Goal: Task Accomplishment & Management: Manage account settings

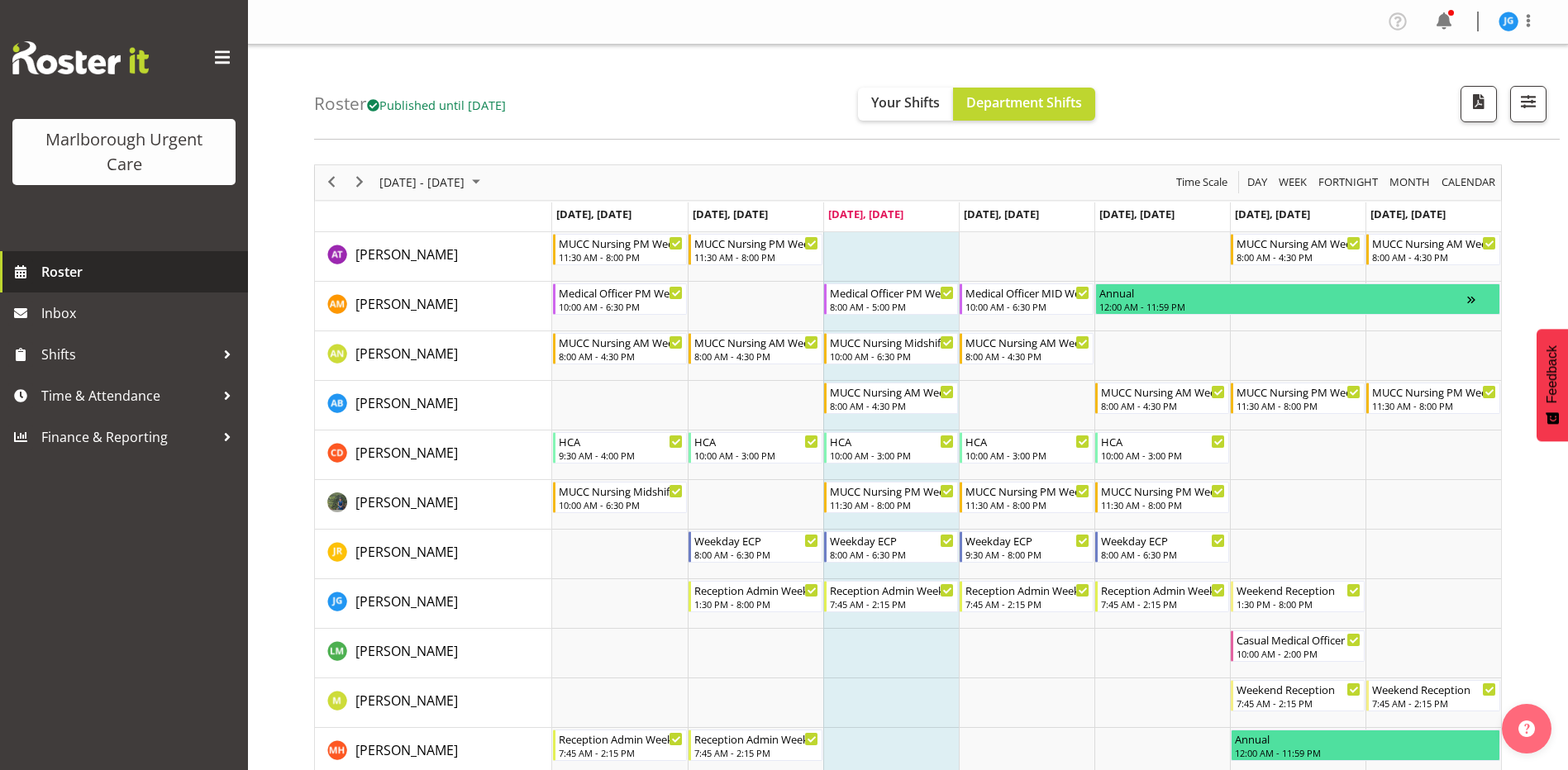
click at [65, 271] on span "Roster" at bounding box center [141, 271] width 199 height 25
click at [466, 185] on span "[DATE] - [DATE]" at bounding box center [422, 182] width 89 height 20
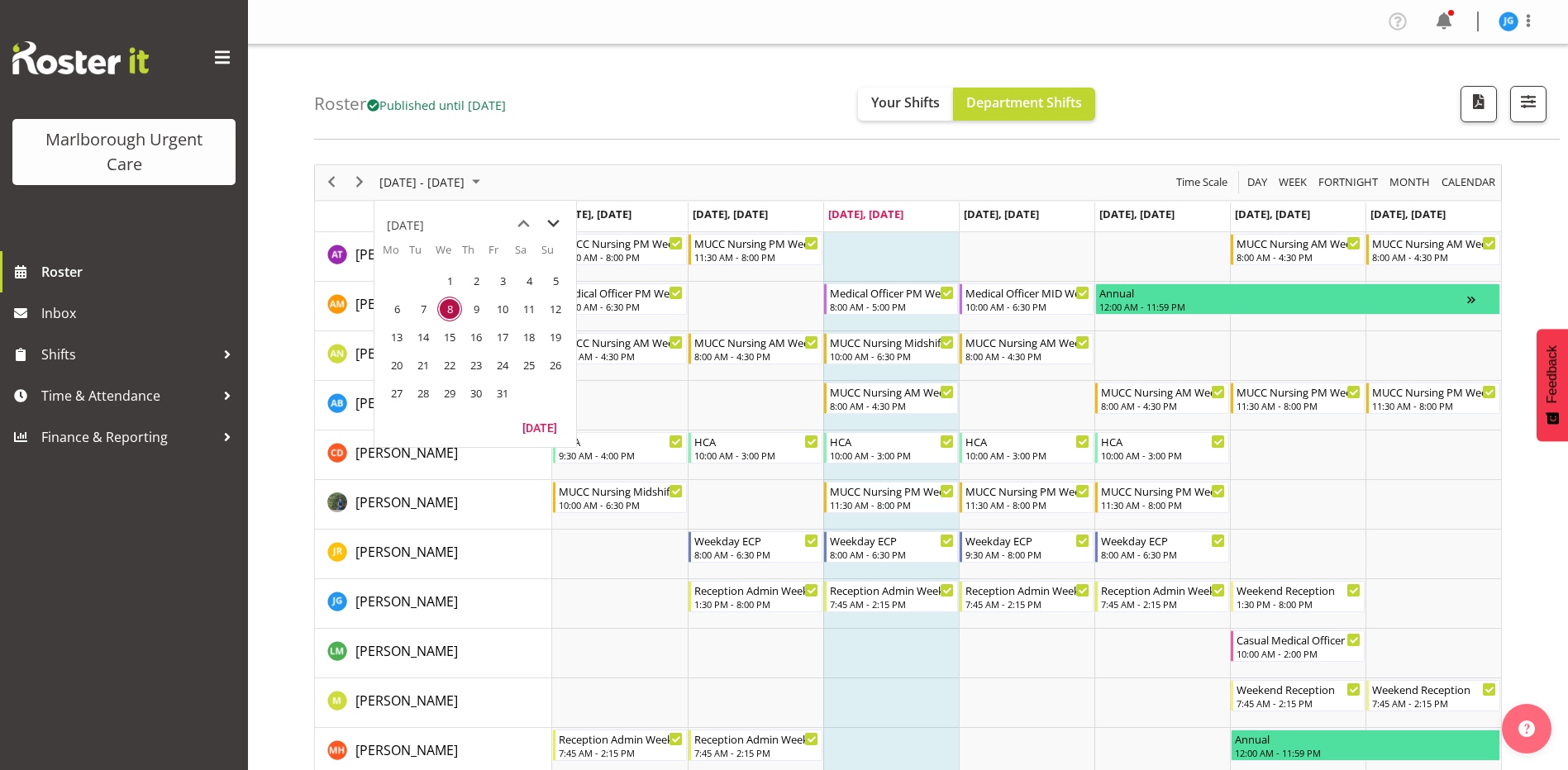
click at [552, 224] on span "next month" at bounding box center [553, 224] width 29 height 30
click at [396, 309] on span "3" at bounding box center [397, 309] width 25 height 25
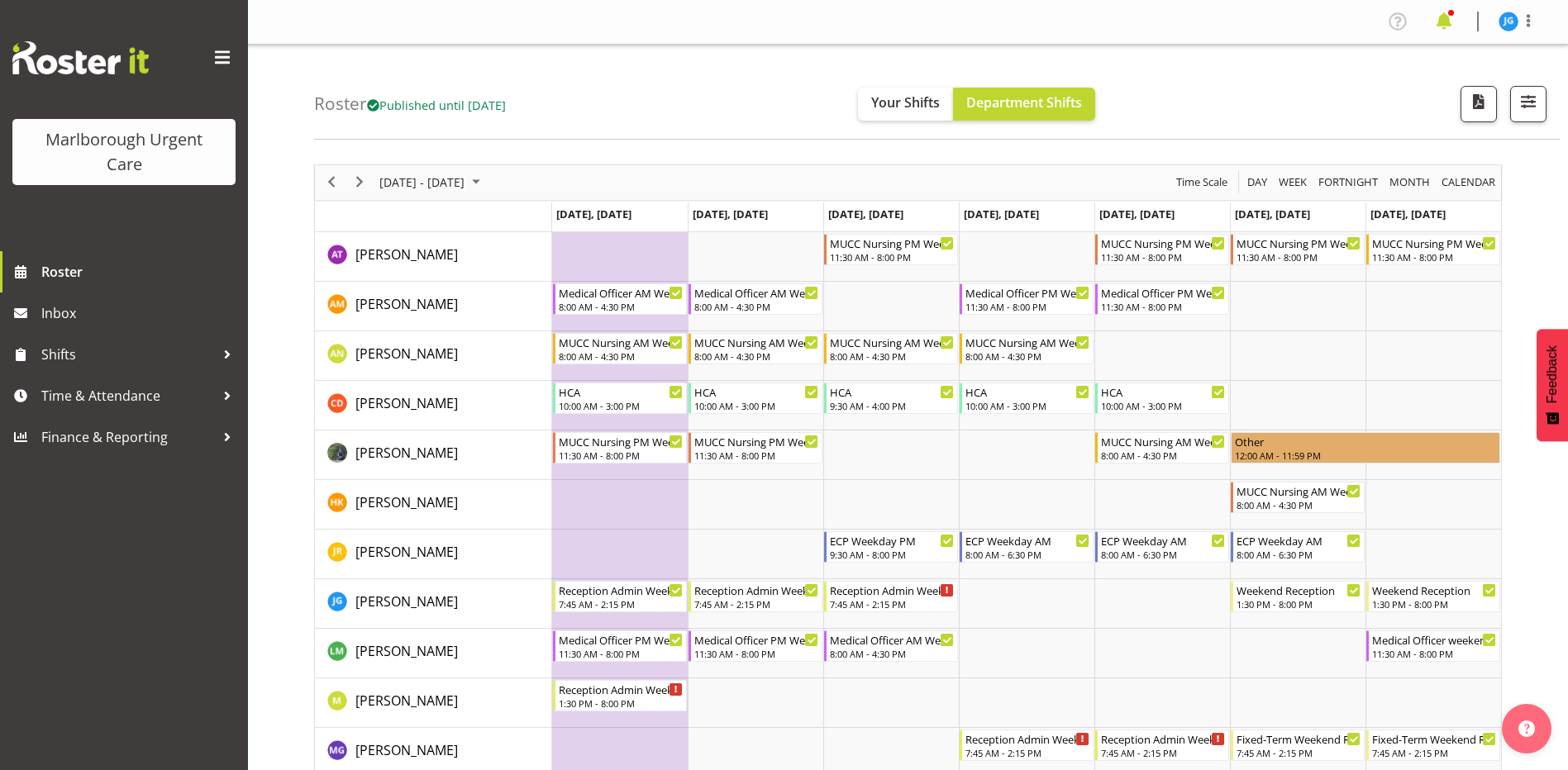
click at [1448, 18] on span at bounding box center [1444, 21] width 27 height 27
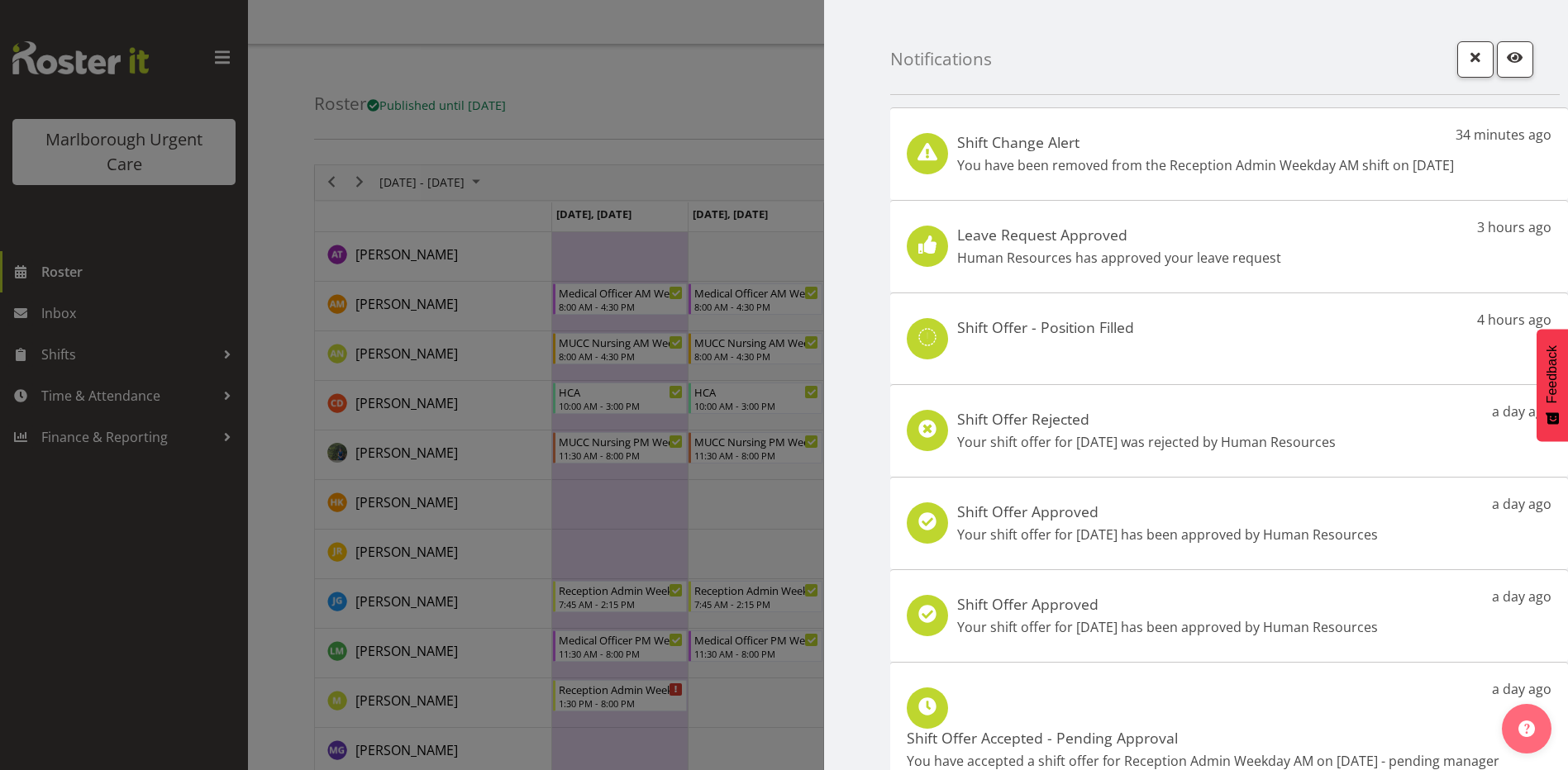
click at [1349, 164] on p "You have been removed from the Reception Admin Weekday AM shift on 5th Nov." at bounding box center [1206, 165] width 497 height 20
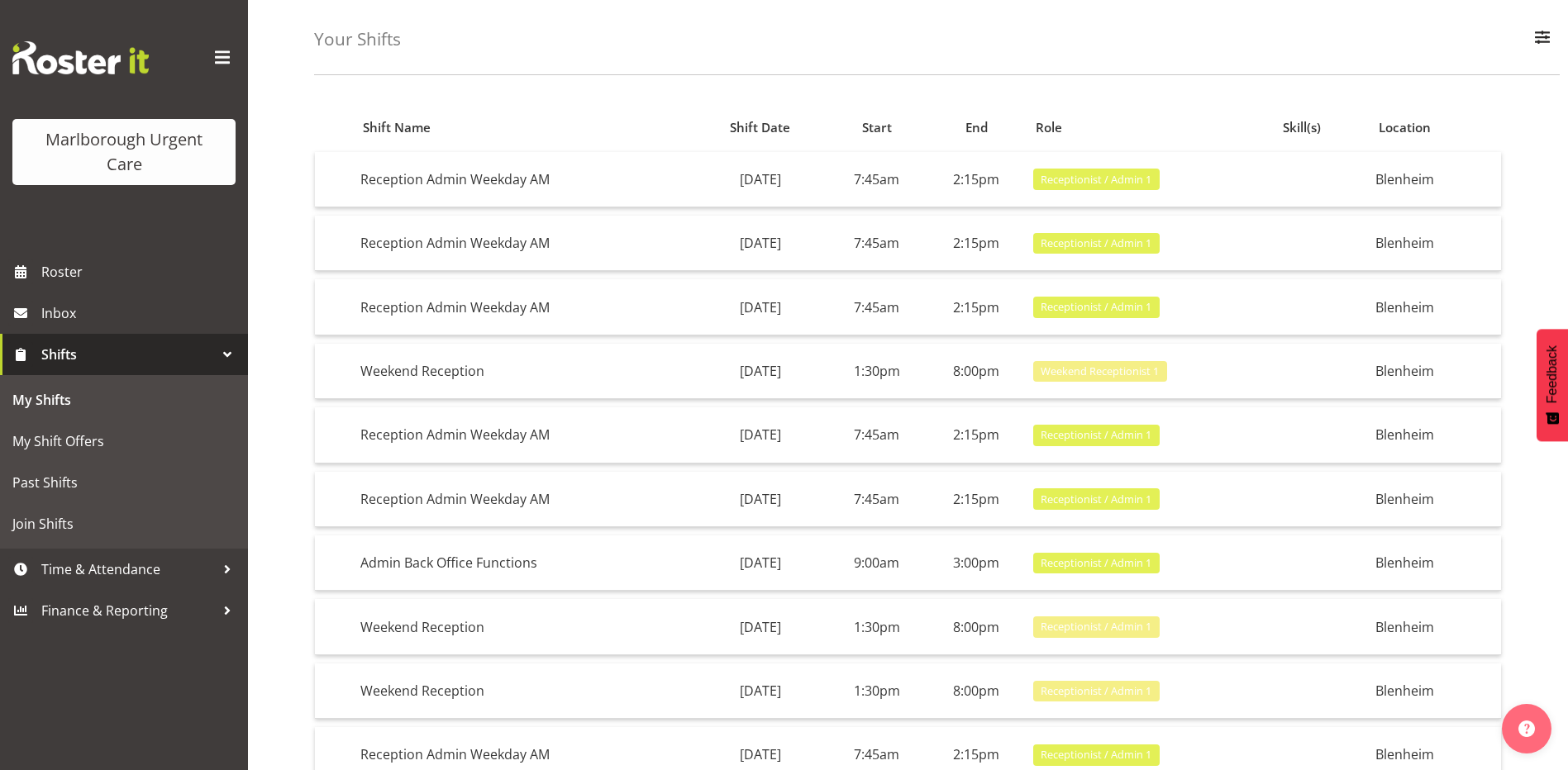
scroll to position [163, 0]
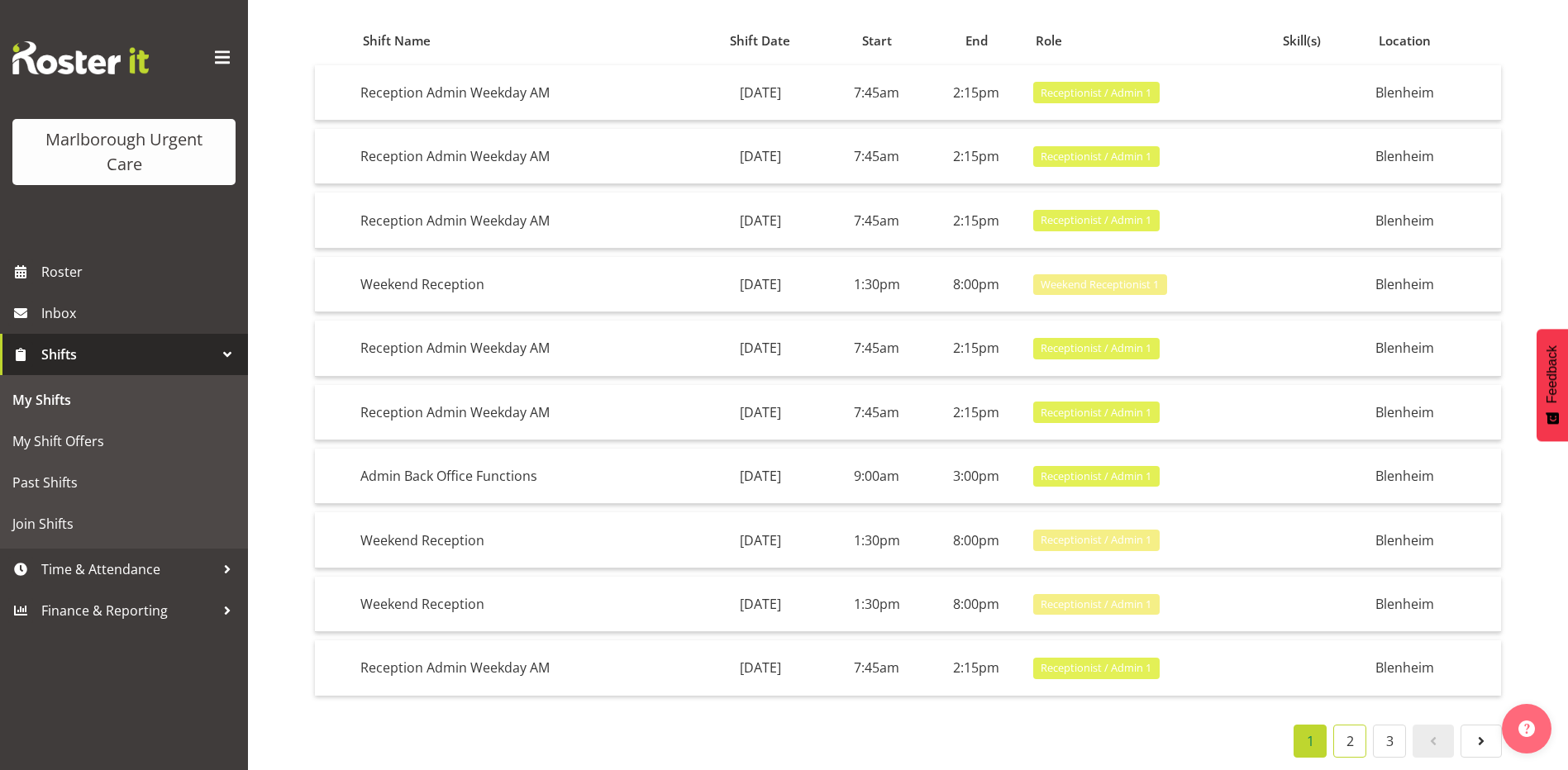
click at [1355, 730] on link "2" at bounding box center [1349, 741] width 33 height 33
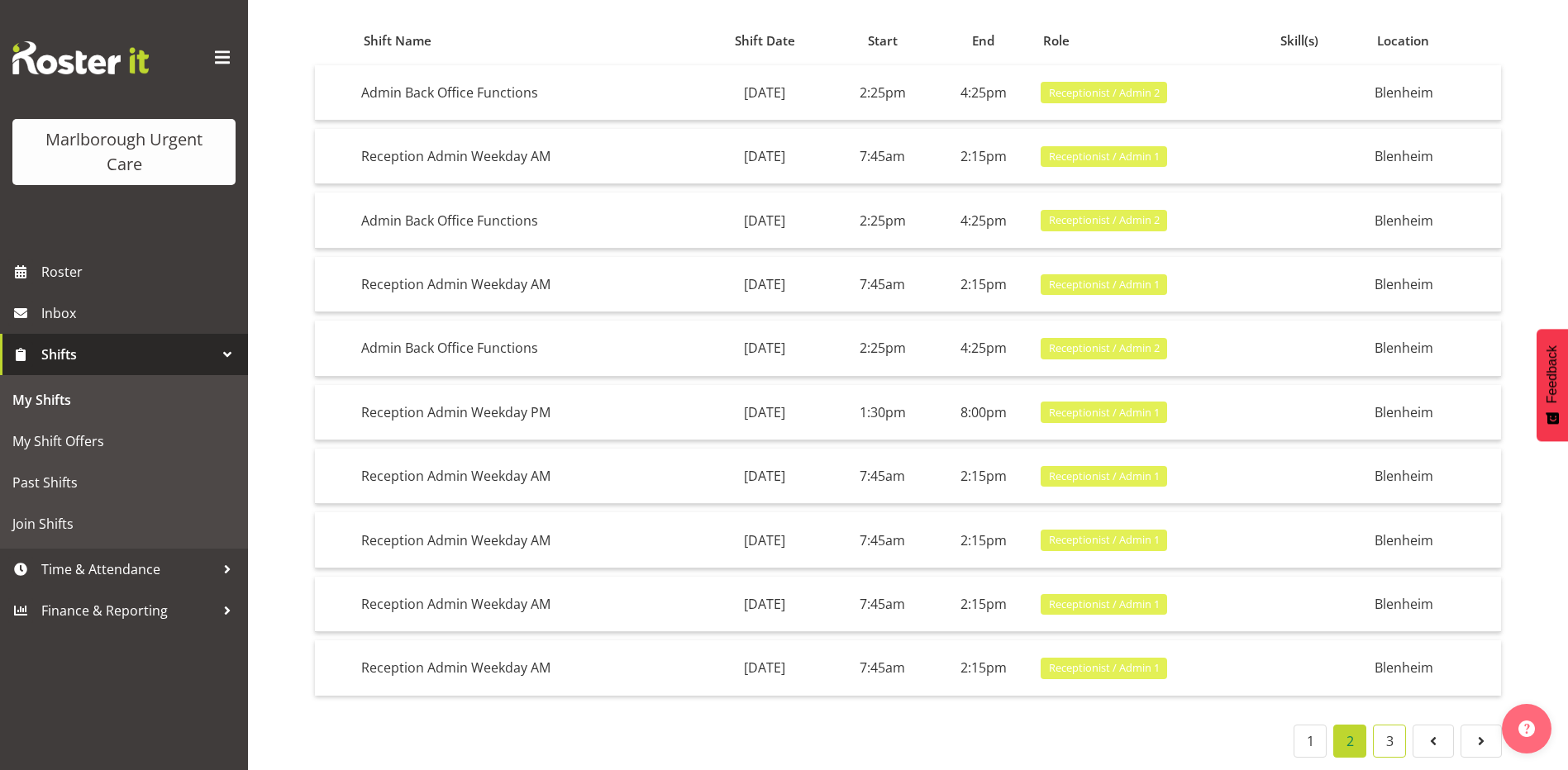
click at [1386, 726] on link "3" at bounding box center [1389, 741] width 33 height 33
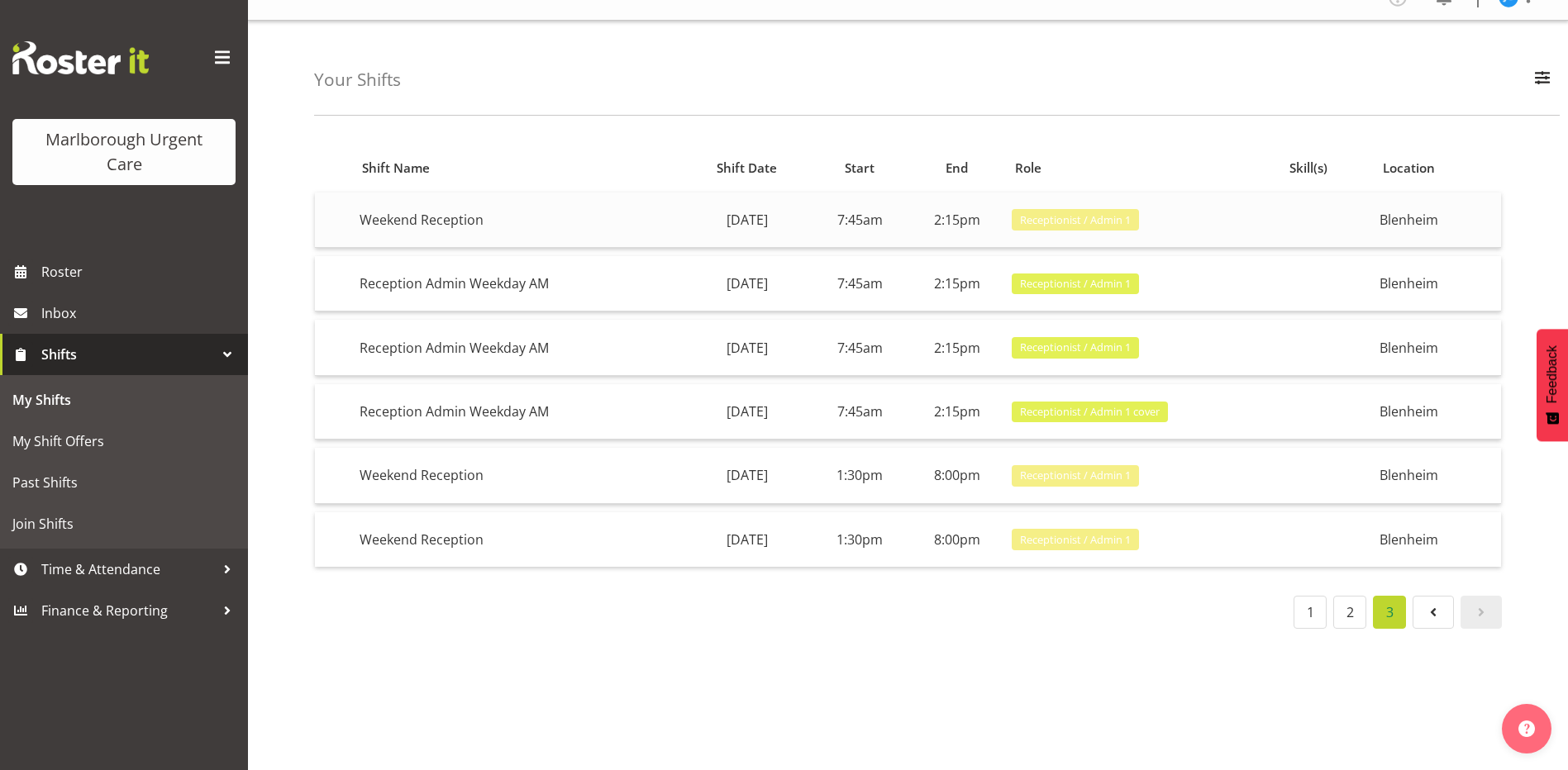
scroll to position [0, 0]
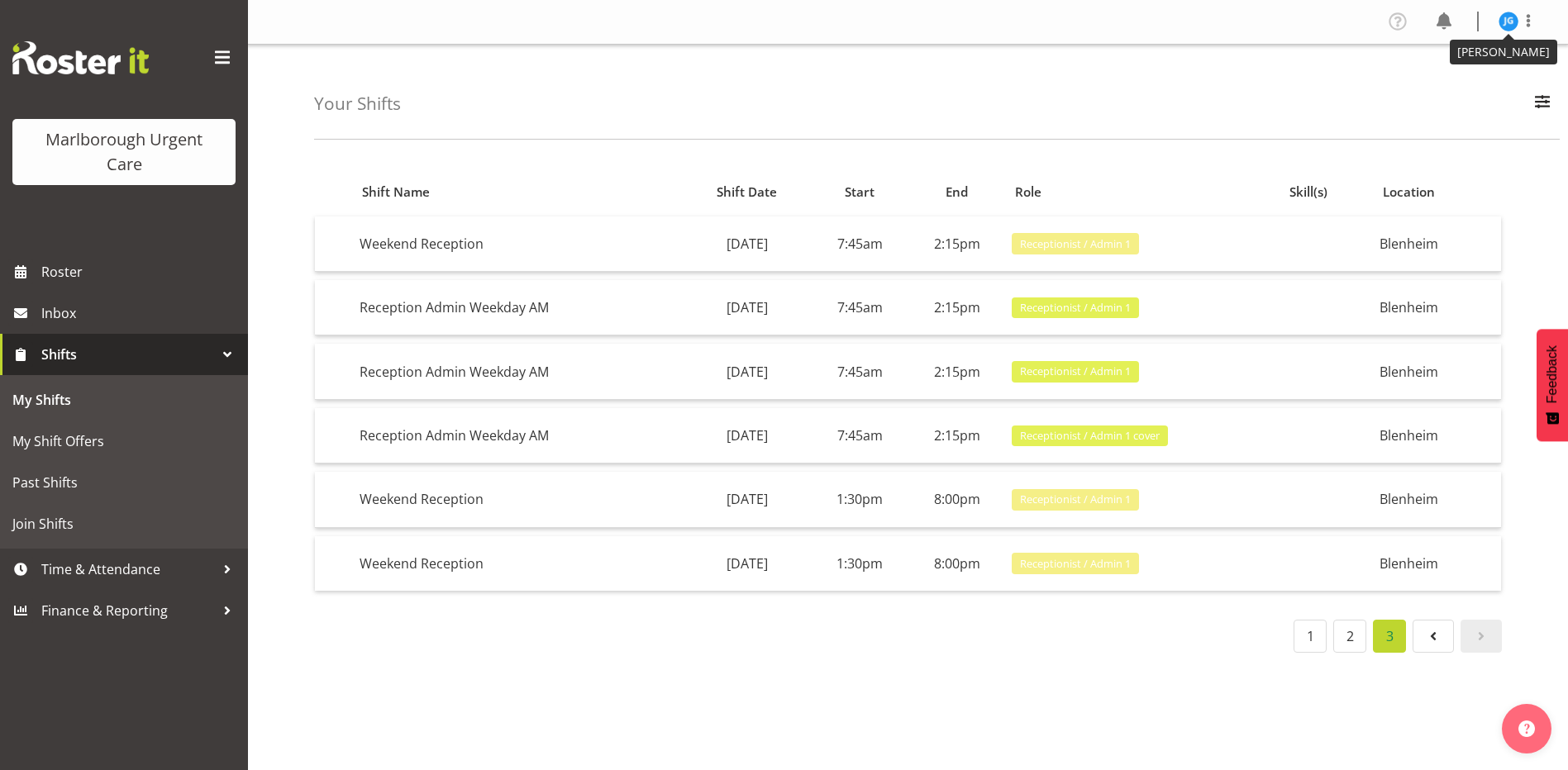
click at [1508, 16] on img at bounding box center [1509, 21] width 20 height 20
click at [1427, 86] on link "Log Out" at bounding box center [1458, 87] width 159 height 30
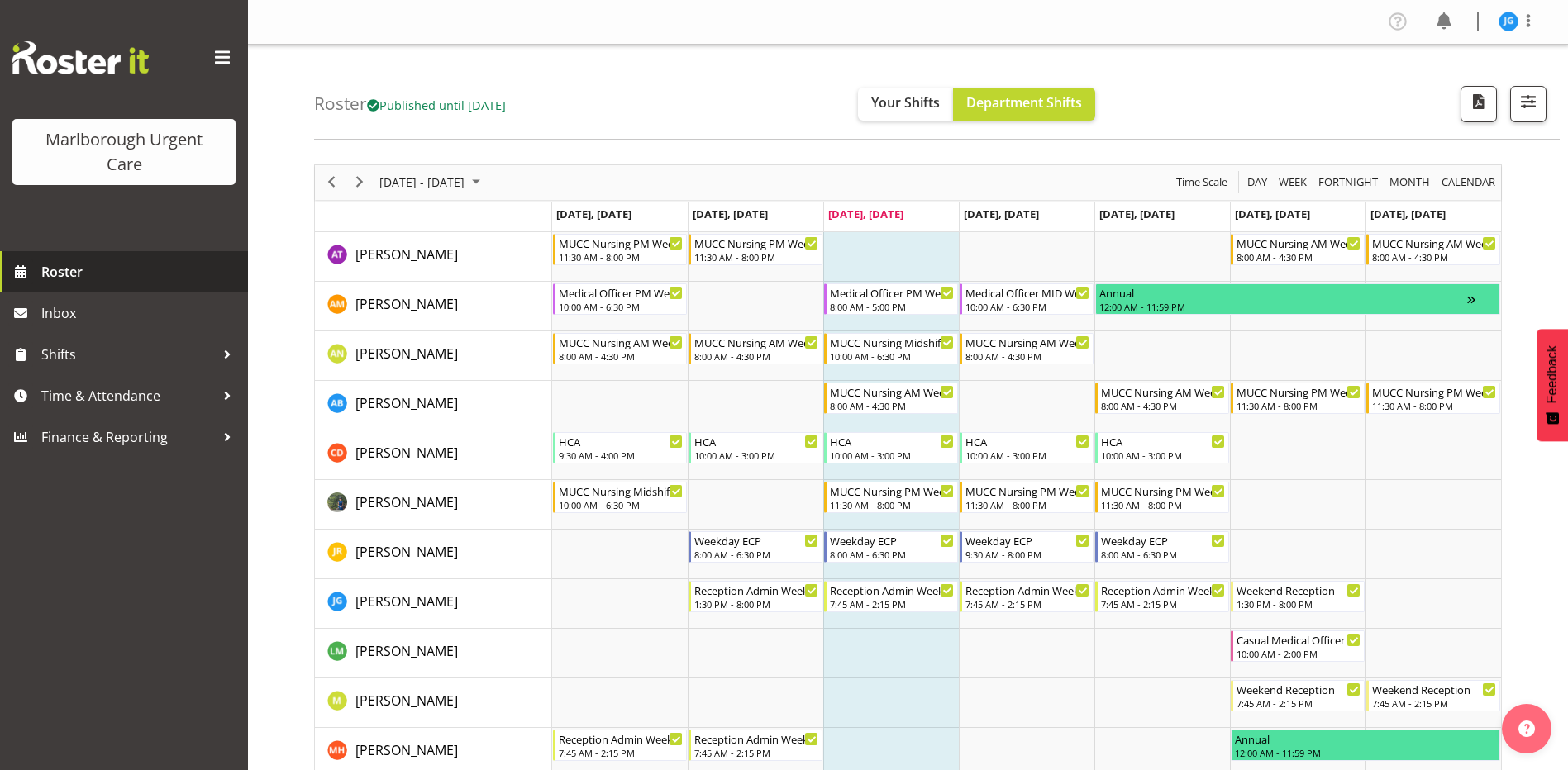
click at [60, 269] on span "Roster" at bounding box center [141, 271] width 199 height 25
click at [1507, 26] on img at bounding box center [1509, 21] width 20 height 20
click at [1433, 84] on link "Log Out" at bounding box center [1458, 87] width 159 height 30
